Goal: Task Accomplishment & Management: Manage account settings

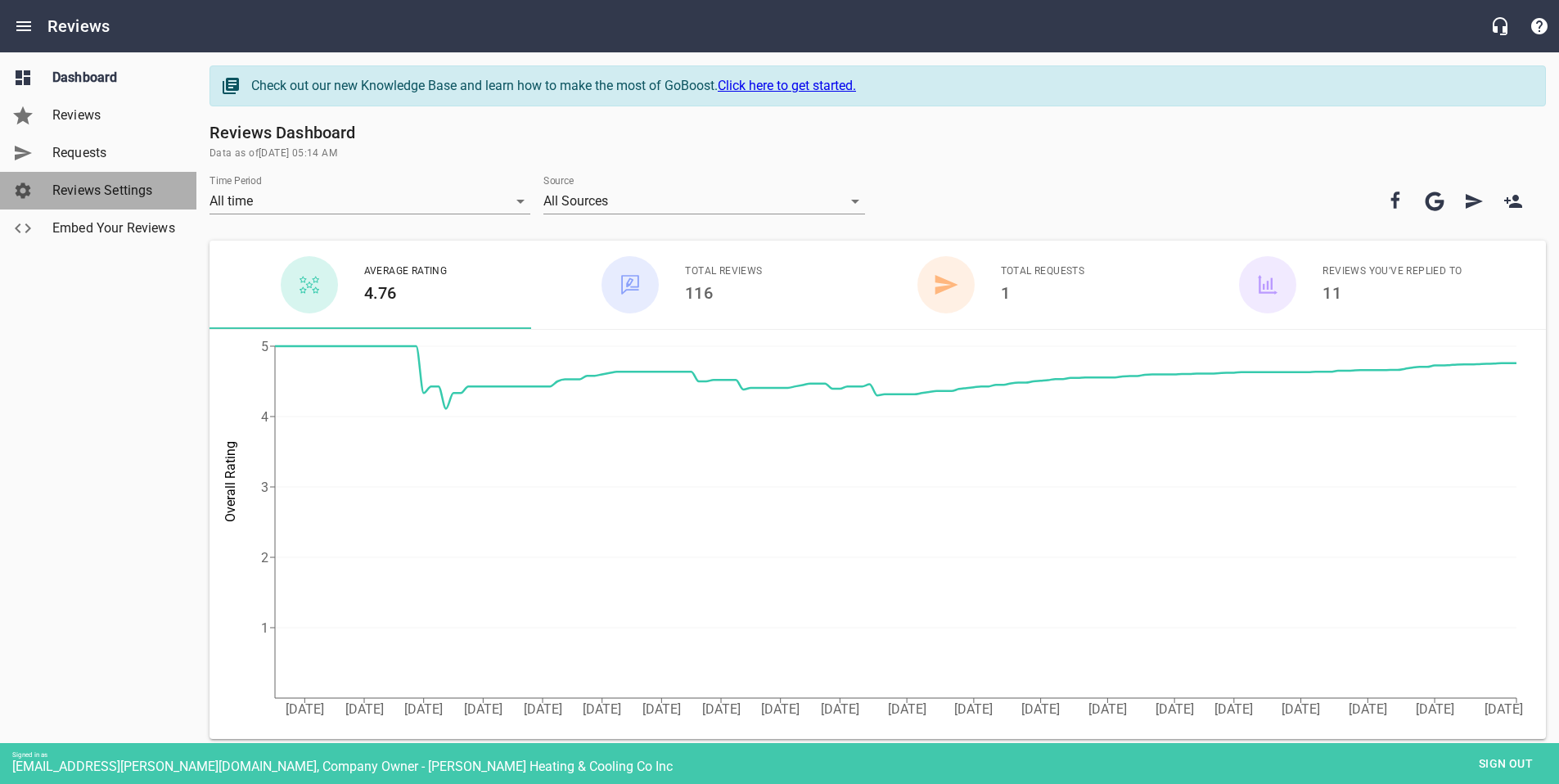
click at [102, 194] on span "Reviews Settings" at bounding box center [115, 190] width 125 height 20
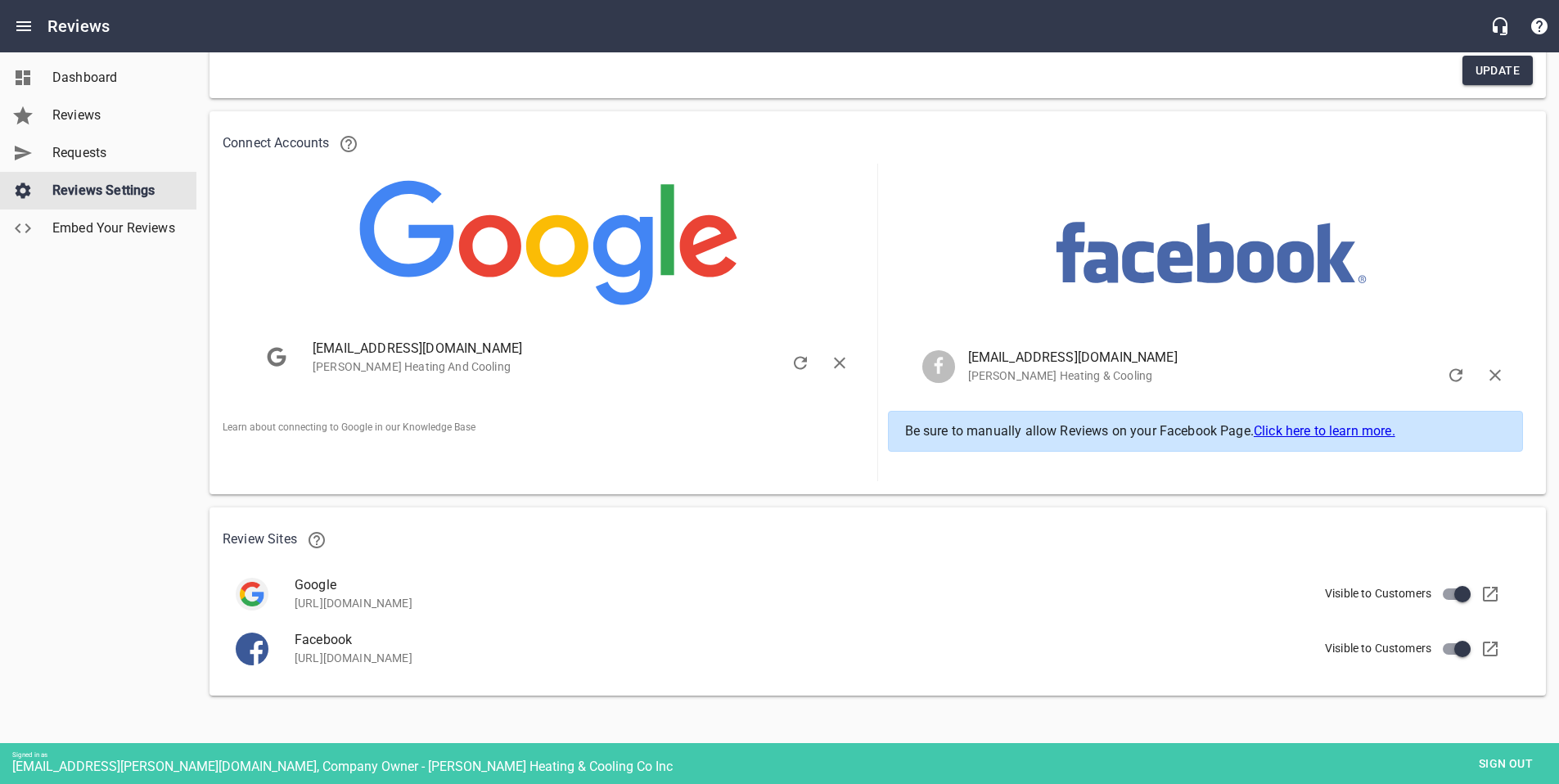
scroll to position [257, 0]
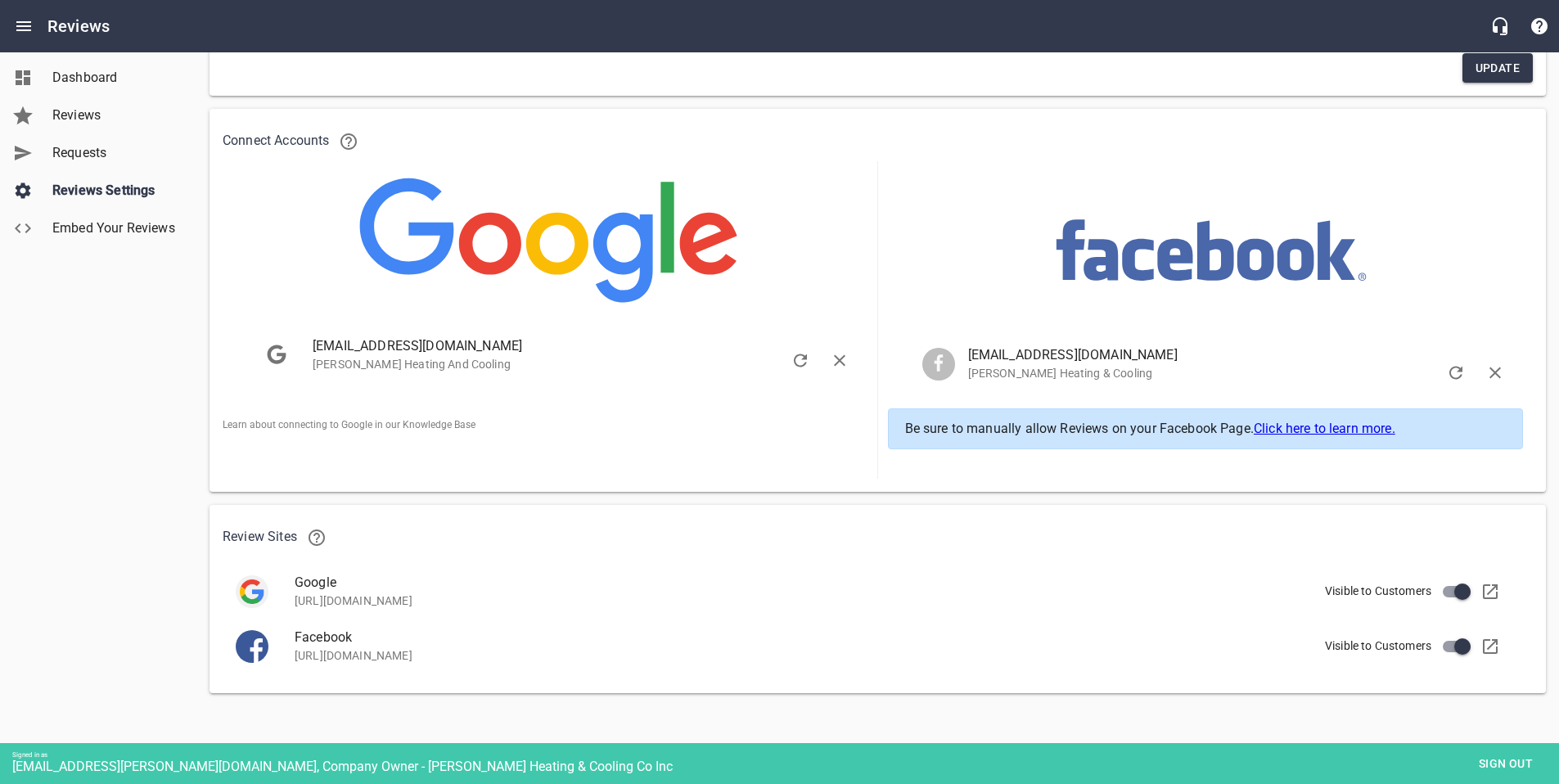
click at [105, 381] on div "Dashboard Reviews Requests Reviews Settings Embed Your Reviews" at bounding box center [99, 392] width 197 height 784
click at [87, 111] on span "Reviews" at bounding box center [115, 115] width 125 height 20
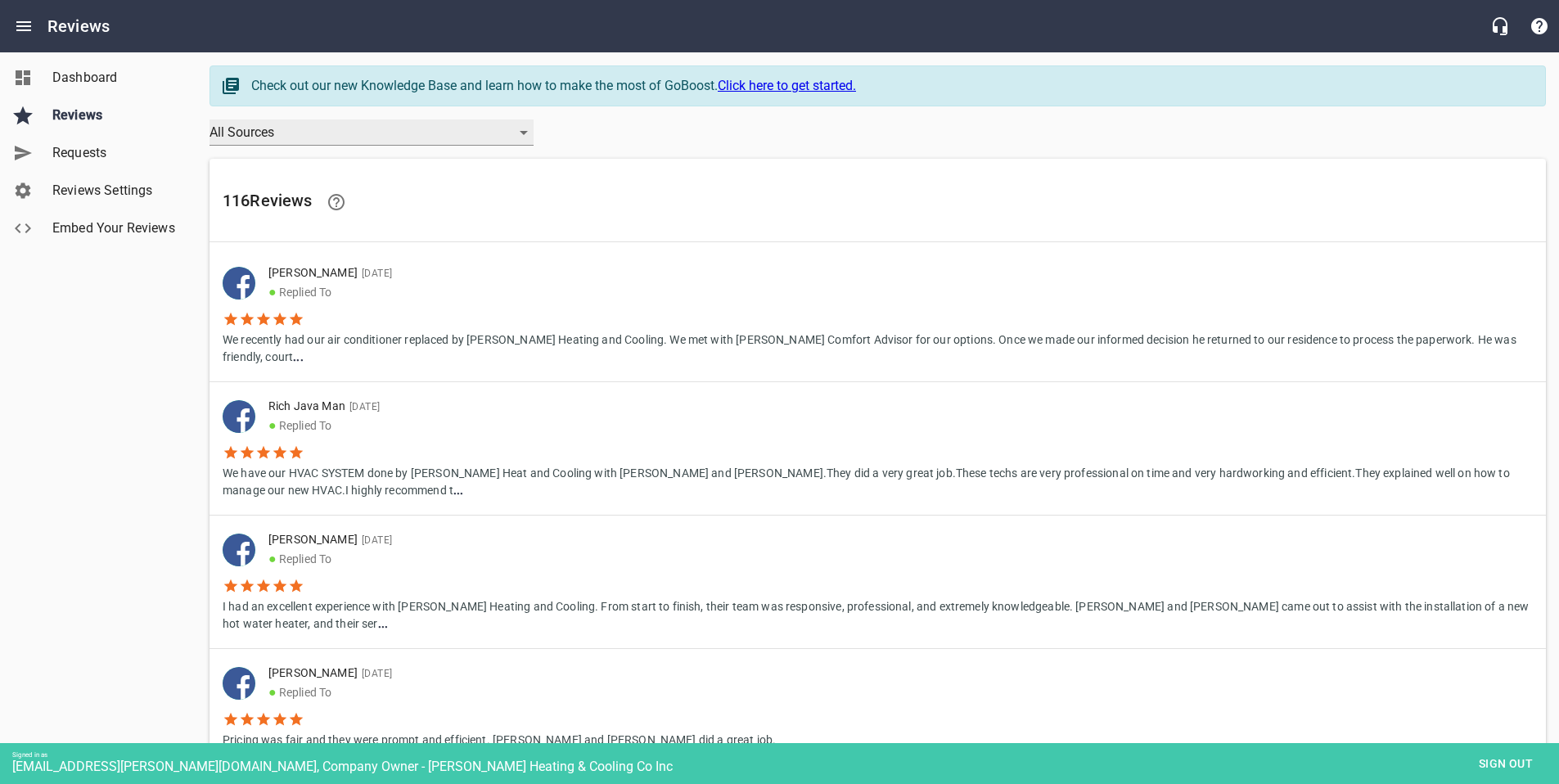
click at [316, 124] on div "All Sources" at bounding box center [371, 132] width 324 height 26
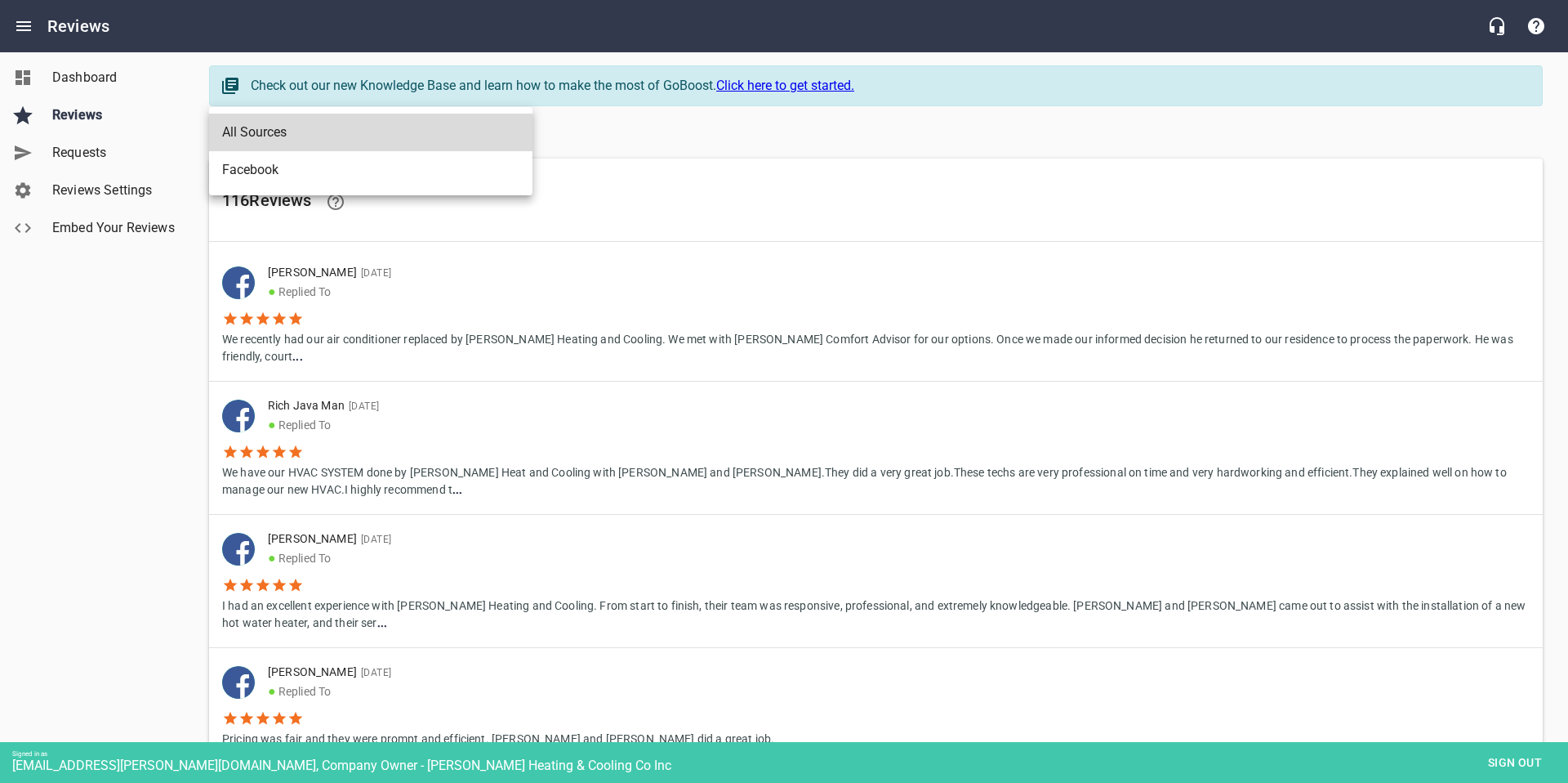
click at [76, 157] on div at bounding box center [784, 391] width 1568 height 783
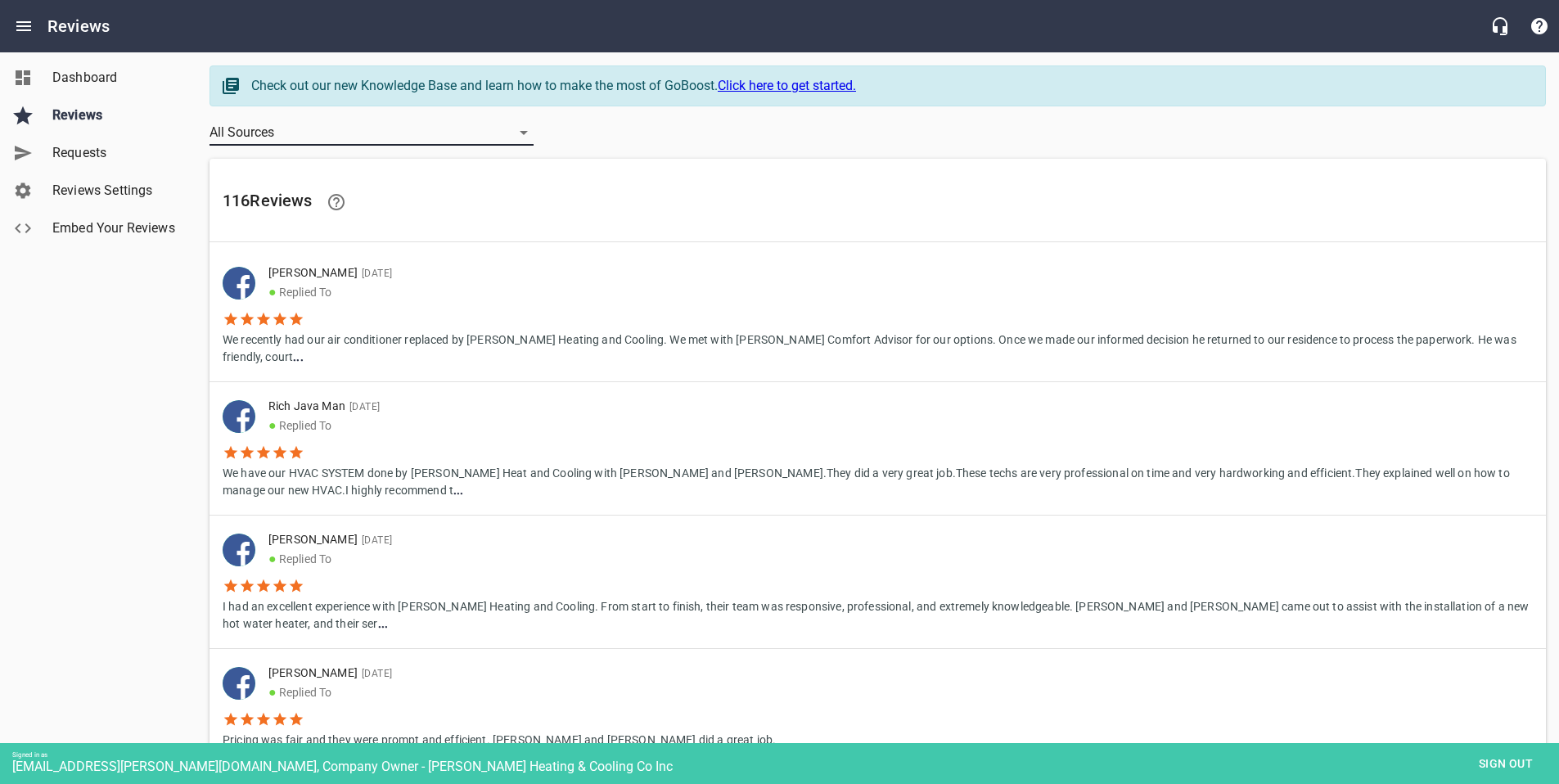
click at [88, 191] on span "Reviews Settings" at bounding box center [115, 190] width 125 height 20
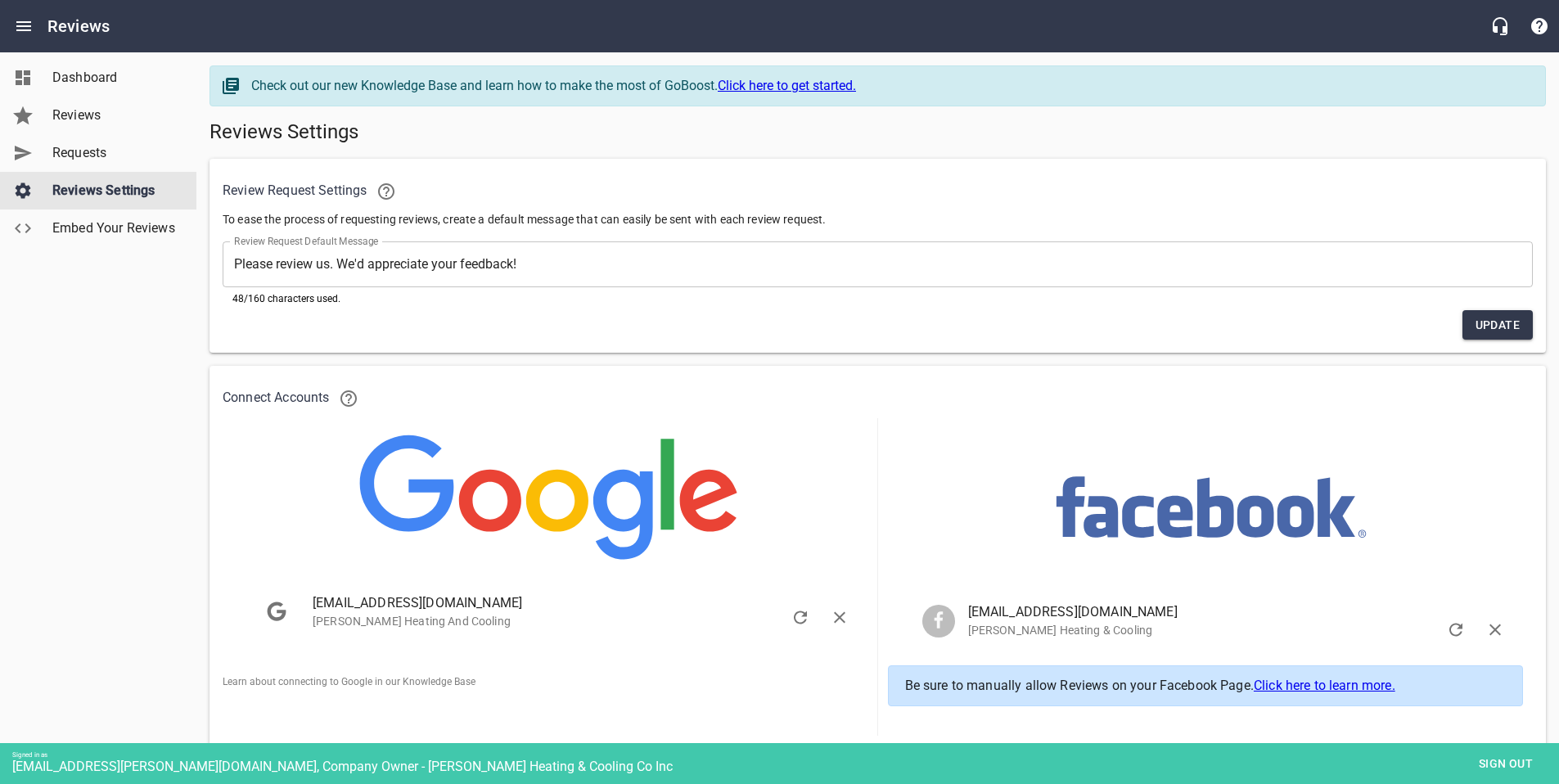
scroll to position [257, 0]
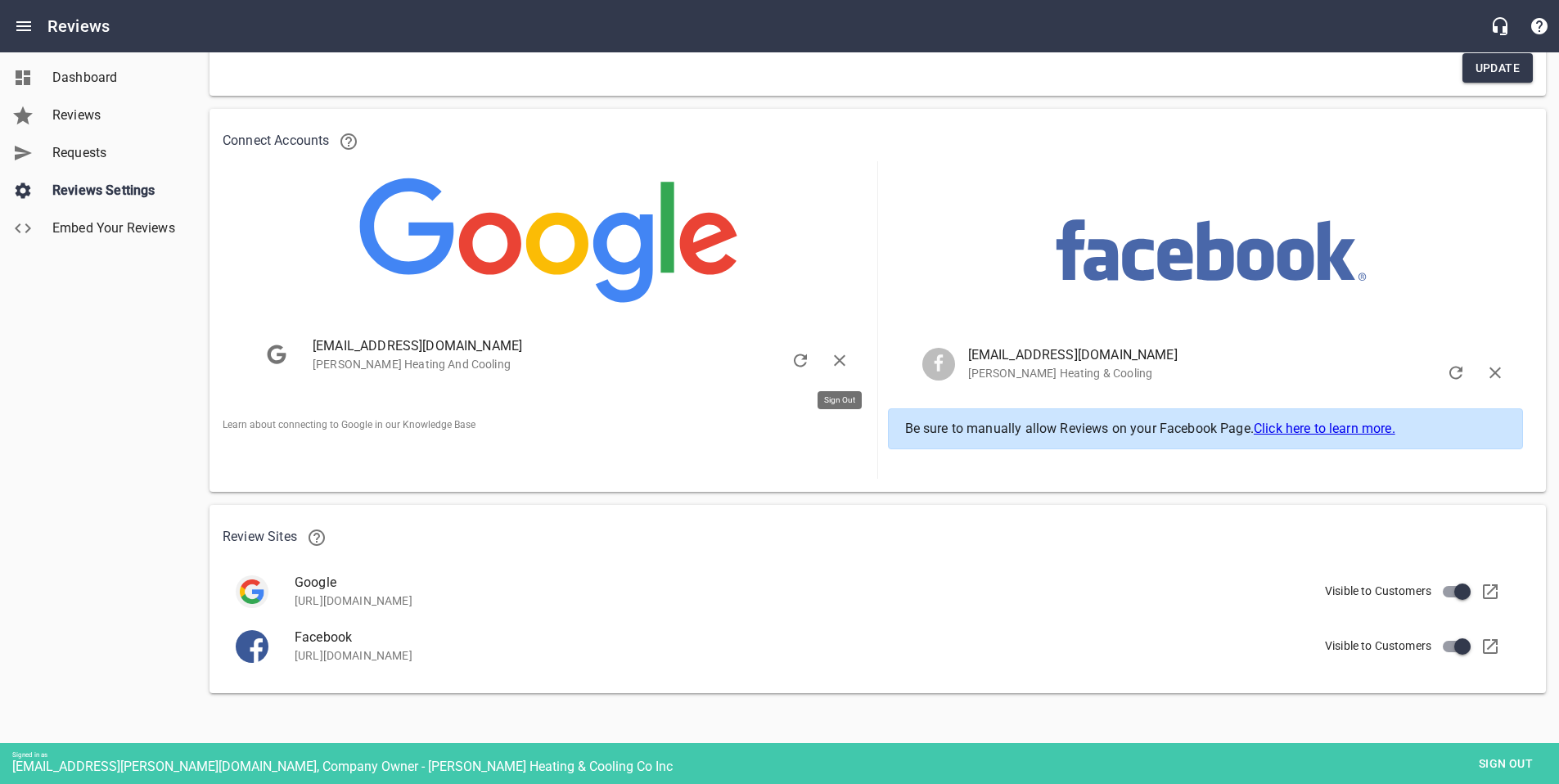
click at [843, 362] on icon "button" at bounding box center [839, 360] width 11 height 11
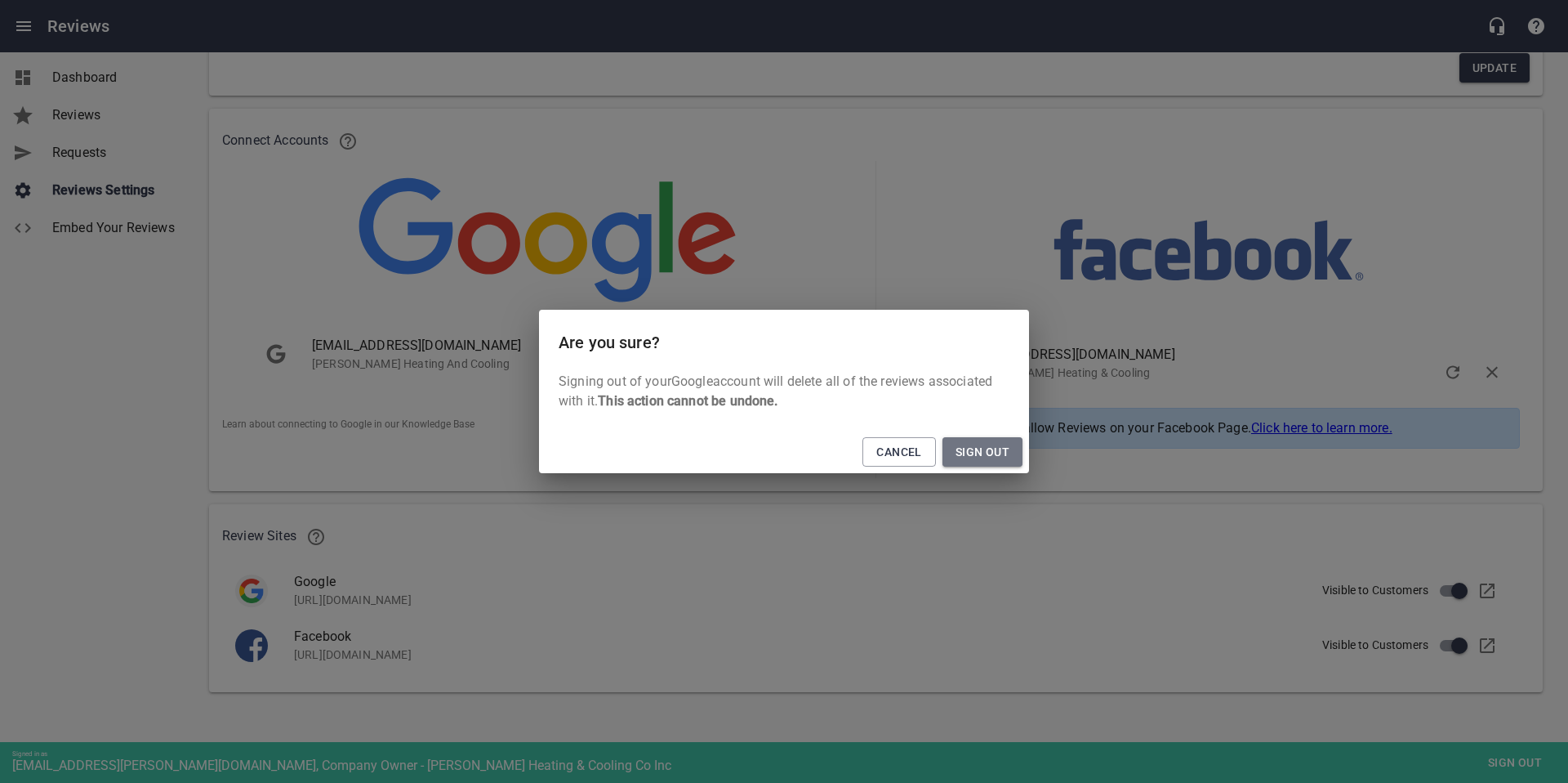
click at [983, 459] on span "Sign Out" at bounding box center [982, 452] width 54 height 21
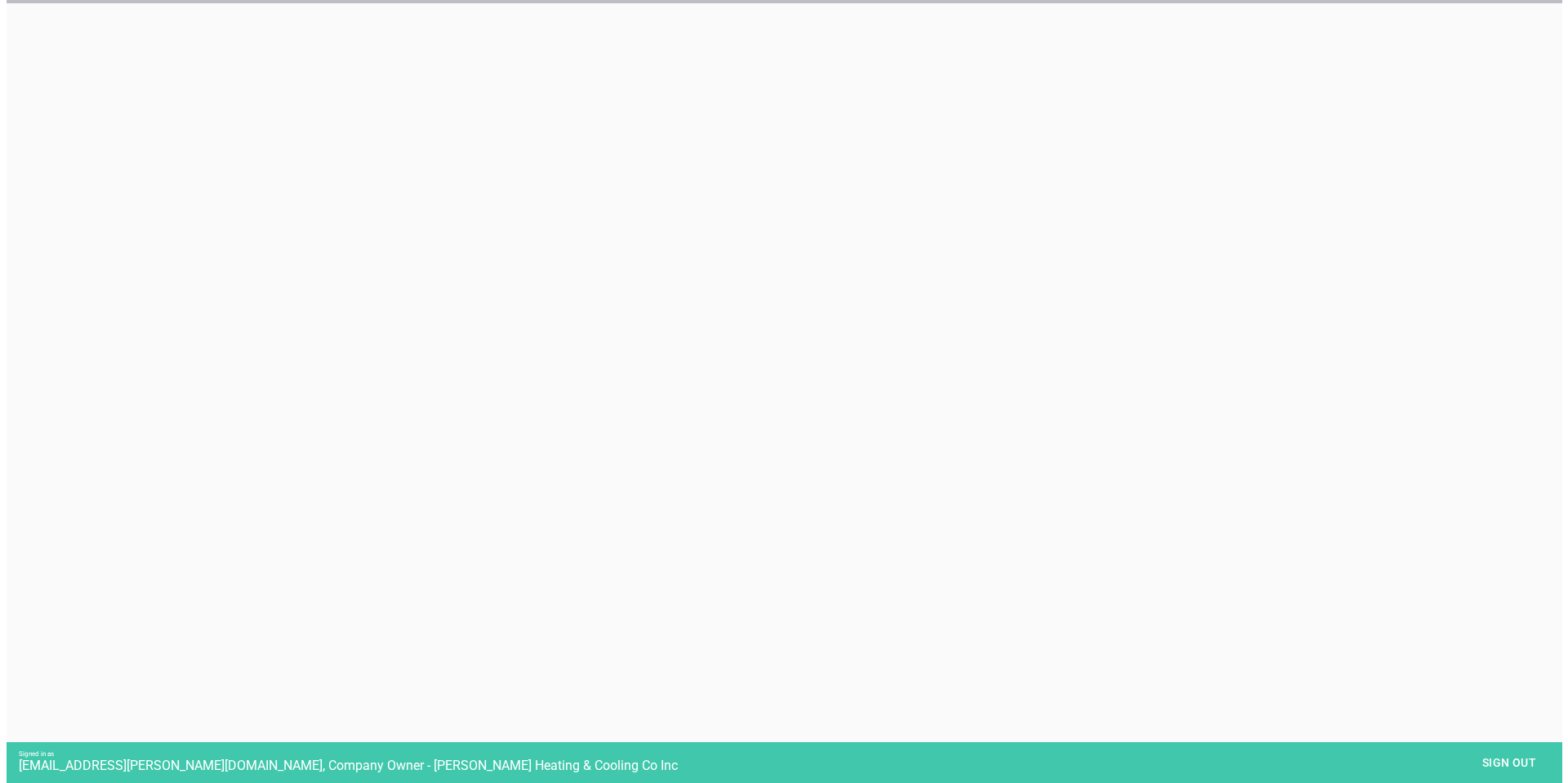
scroll to position [0, 0]
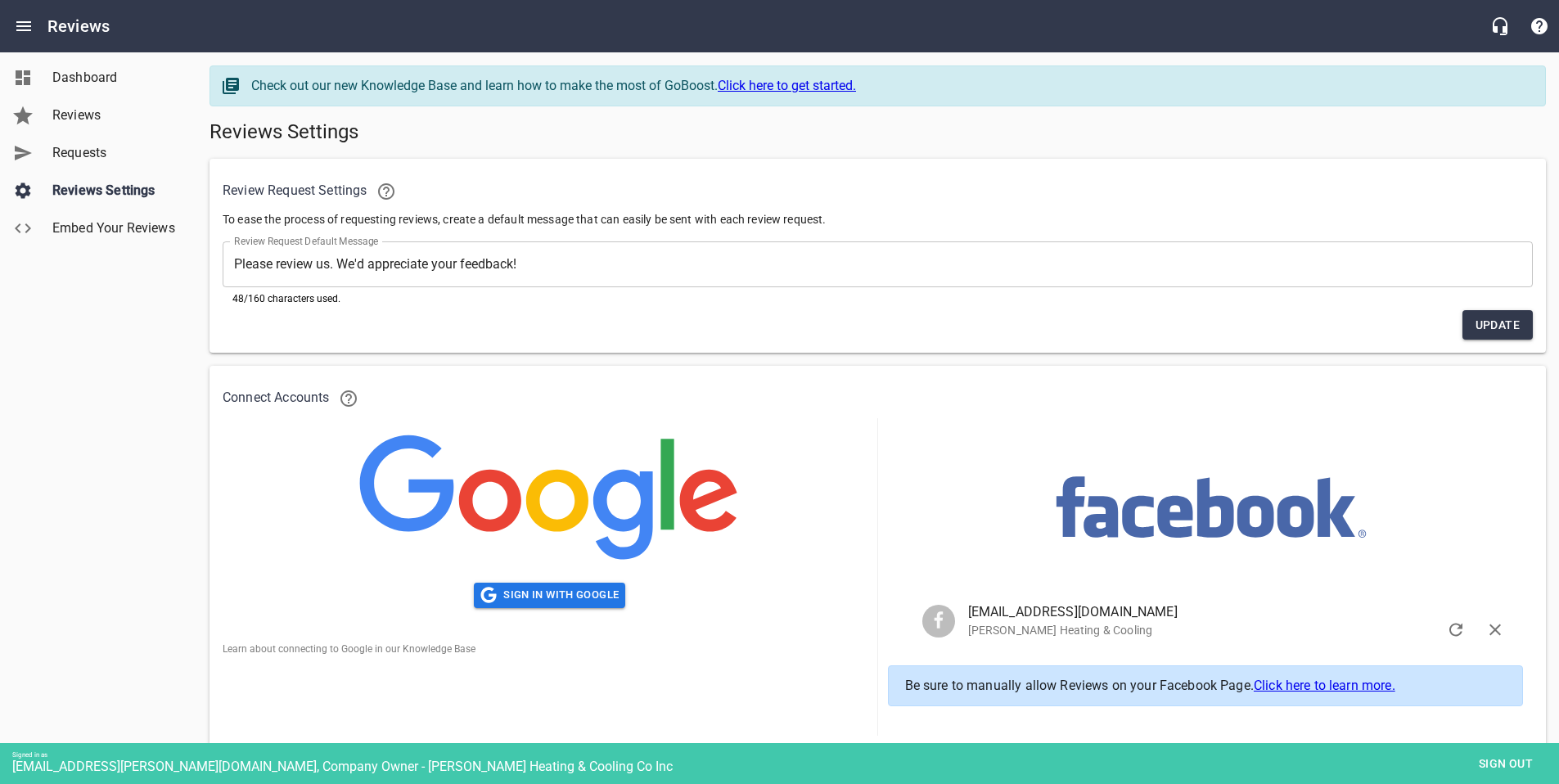
click at [1496, 762] on span "Sign out" at bounding box center [1505, 764] width 68 height 21
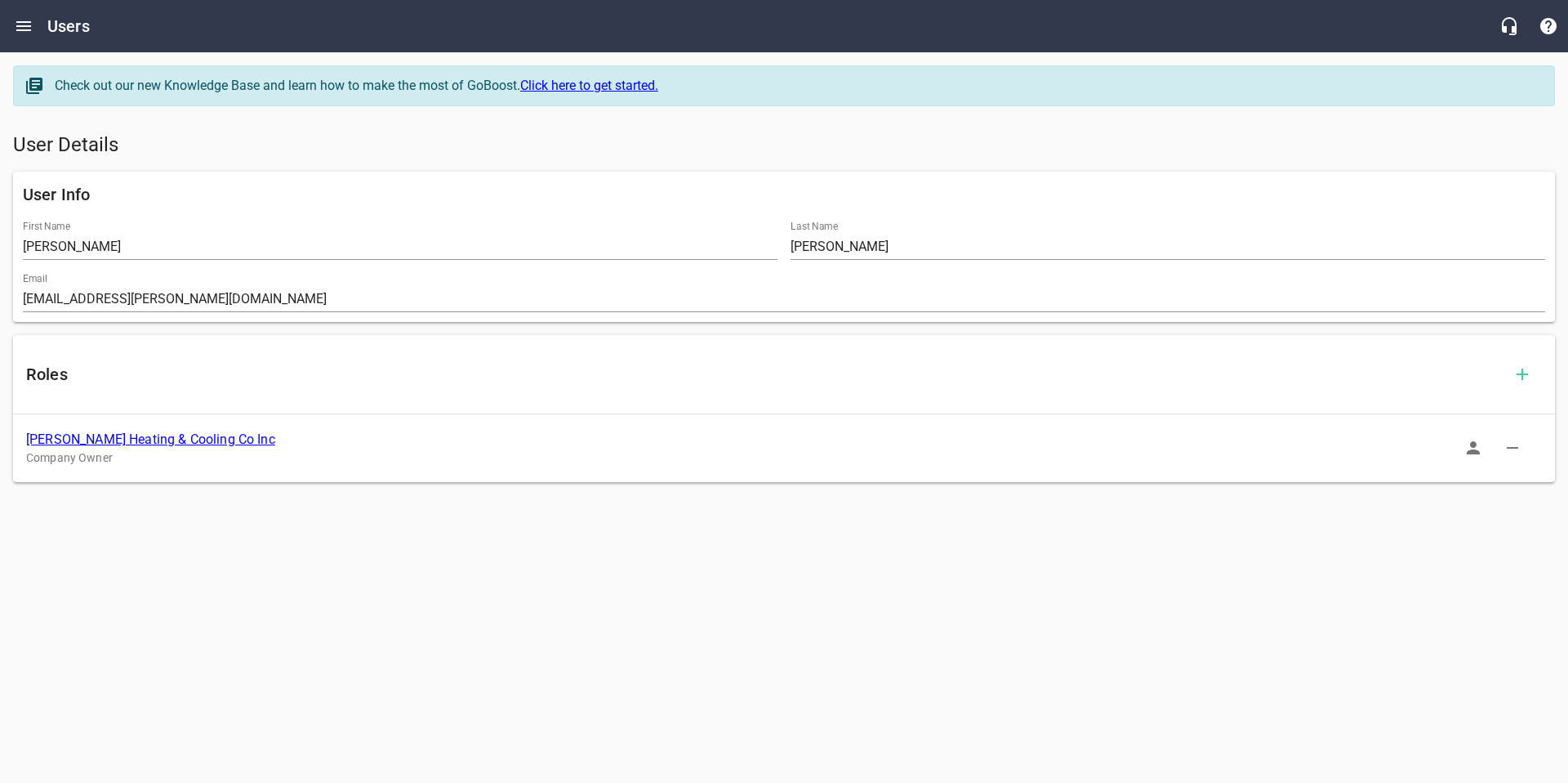
click at [120, 434] on link "[PERSON_NAME] Heating & Cooling Co Inc" at bounding box center [150, 439] width 249 height 16
